Goal: Task Accomplishment & Management: Complete application form

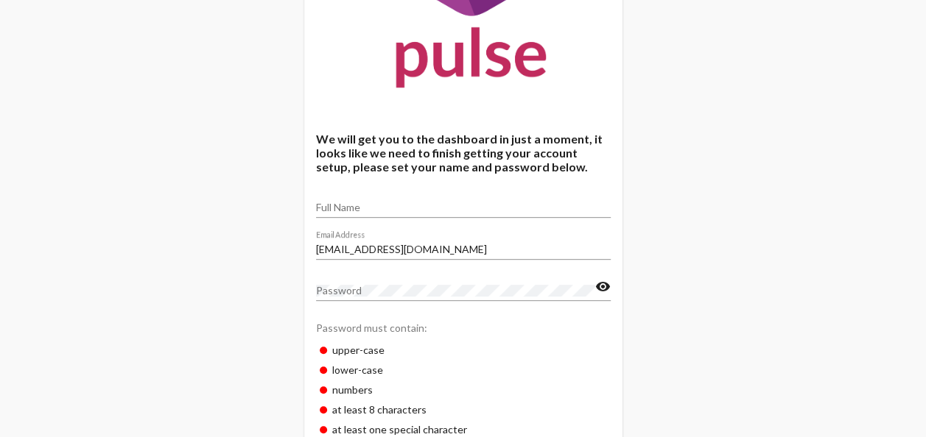
scroll to position [199, 0]
click at [359, 206] on input "Full Name" at bounding box center [463, 207] width 295 height 12
type input "[PERSON_NAME]"
click at [602, 288] on mat-icon "visibility" at bounding box center [602, 287] width 15 height 18
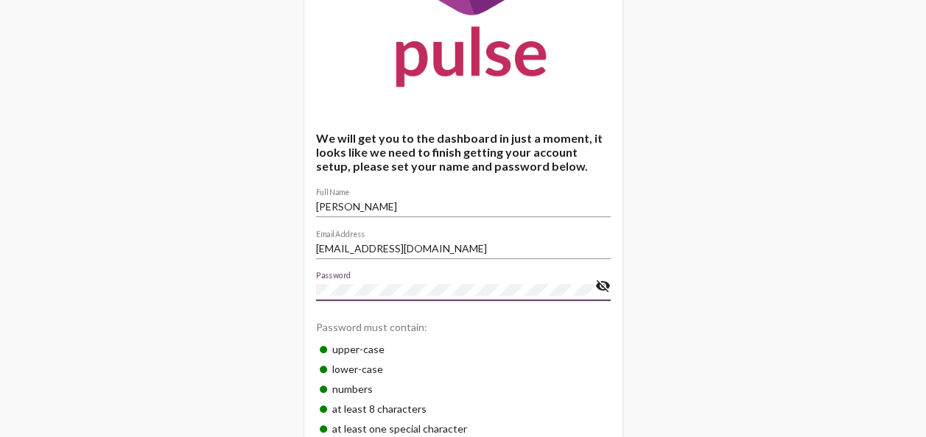
scroll to position [273, 0]
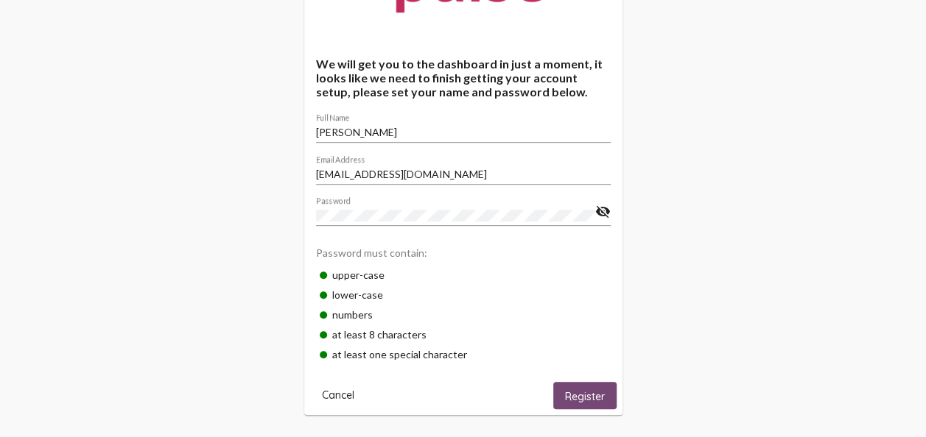
click at [585, 400] on span "Register" at bounding box center [585, 396] width 40 height 13
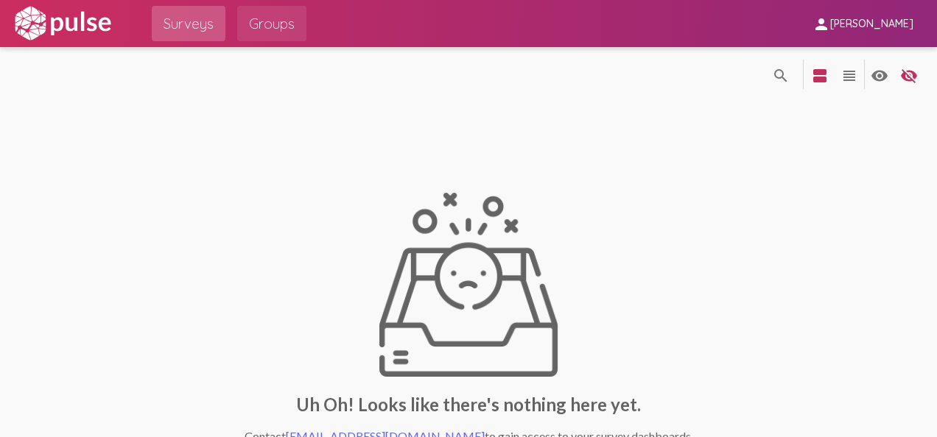
click at [278, 21] on span "Groups" at bounding box center [272, 23] width 46 height 27
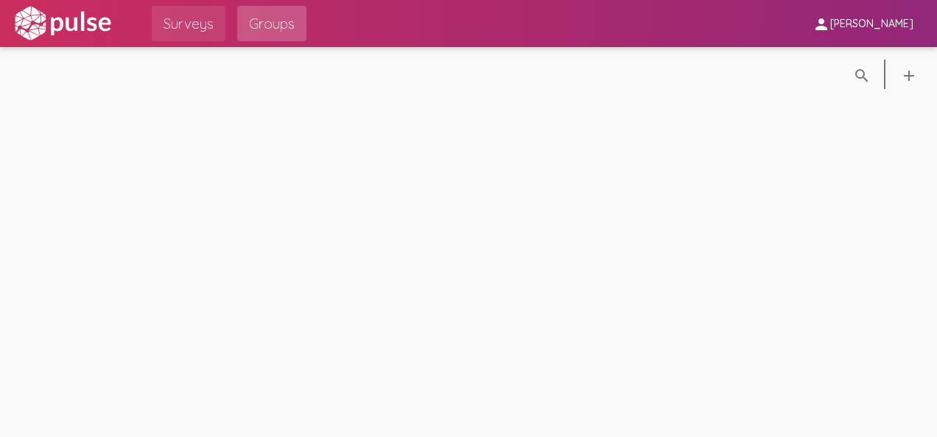
click at [184, 19] on span "Surveys" at bounding box center [188, 23] width 50 height 27
